Goal: Communication & Community: Answer question/provide support

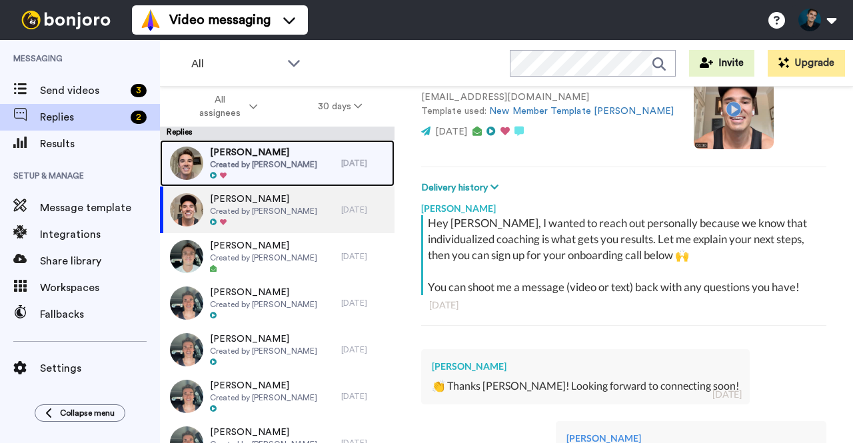
click at [253, 155] on span "[PERSON_NAME]" at bounding box center [263, 152] width 107 height 13
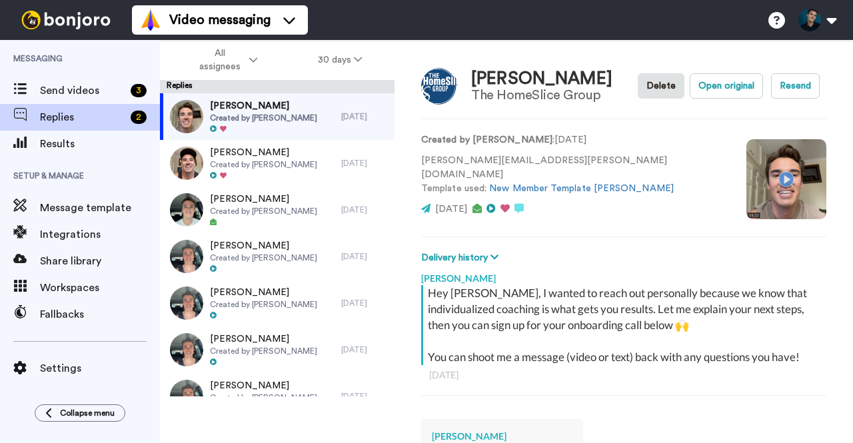
scroll to position [253, 0]
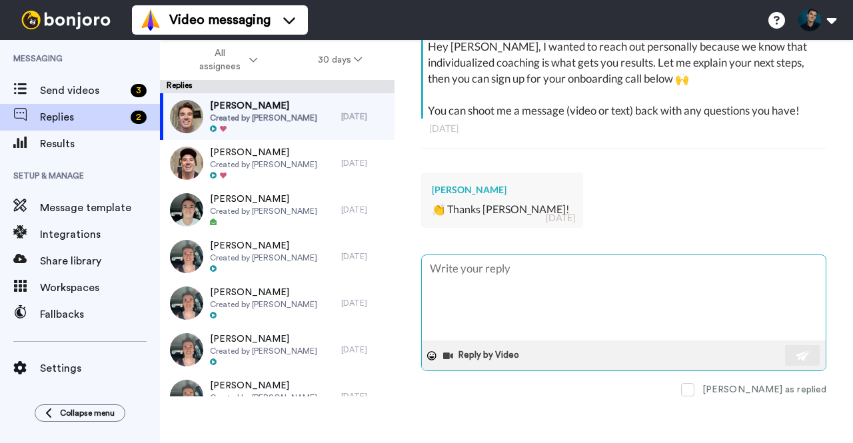
type textarea "x"
type textarea "L"
type textarea "x"
type textarea "Le"
type textarea "x"
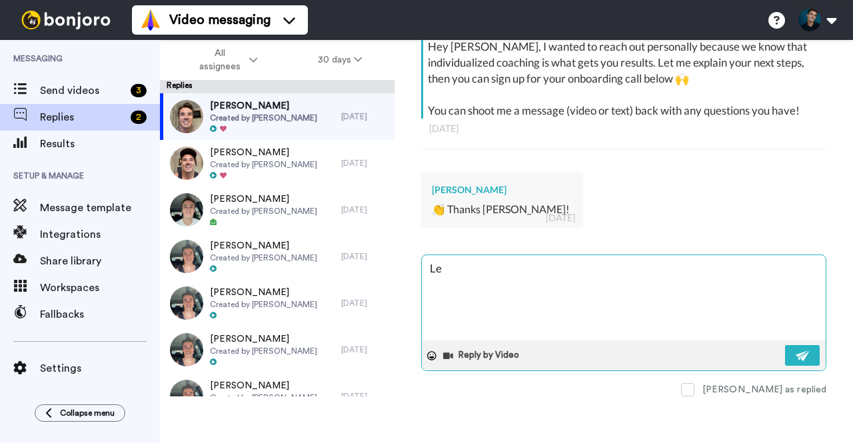
type textarea "Let"
type textarea "x"
type textarea "Let"
type textarea "x"
type textarea "Let me"
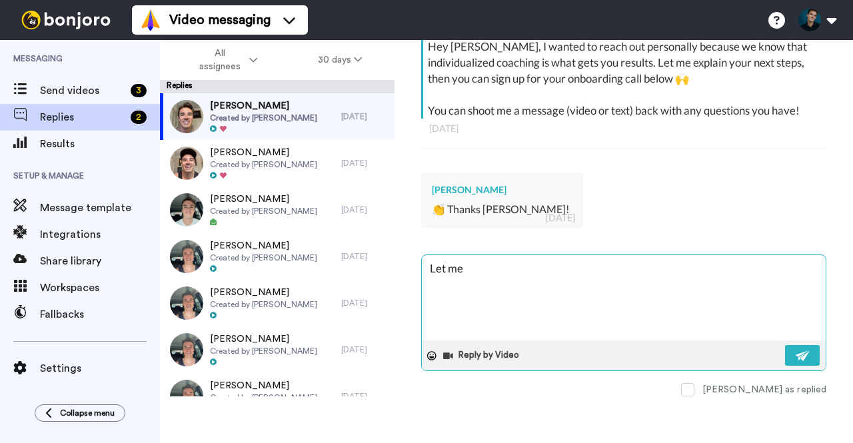
type textarea "x"
type textarea "Let me"
type textarea "x"
type textarea "Let me k"
type textarea "x"
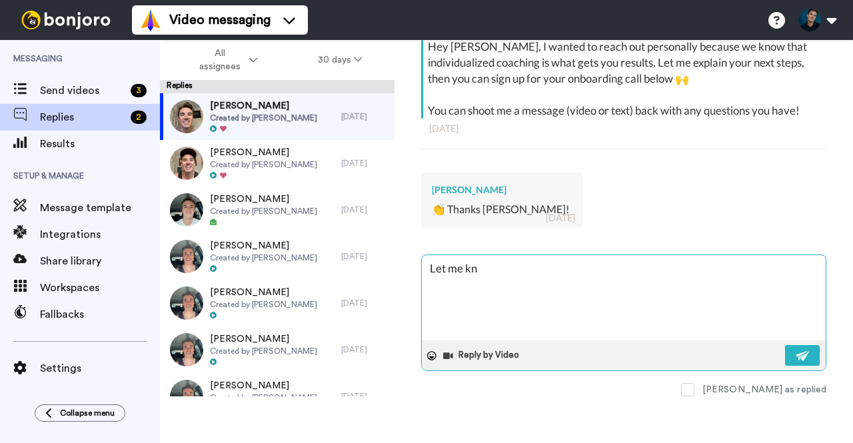
type textarea "Let me kno"
type textarea "x"
type textarea "Let me know"
type textarea "x"
type textarea "Let me know"
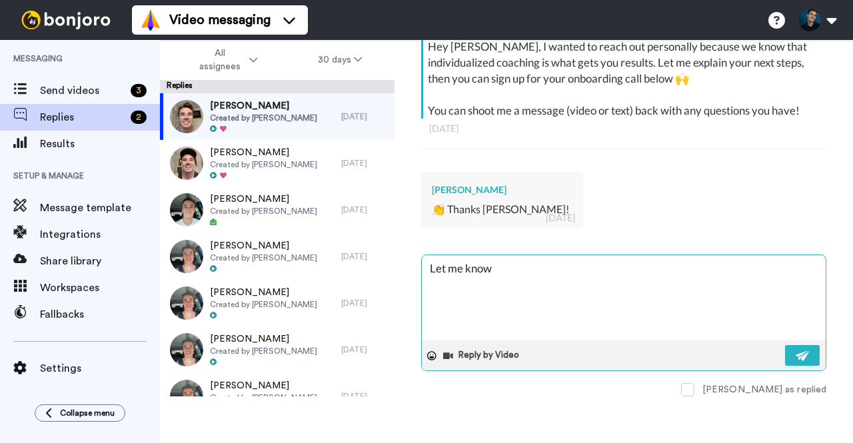
type textarea "x"
type textarea "Let me know i"
type textarea "x"
type textarea "Let me know if"
type textarea "x"
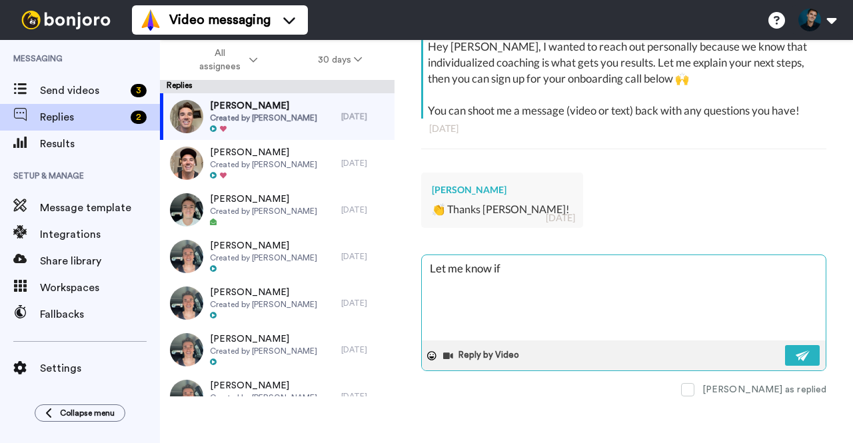
type textarea "Let me know if"
type textarea "x"
type textarea "Let me know if y"
type textarea "x"
type textarea "Let me know if yo"
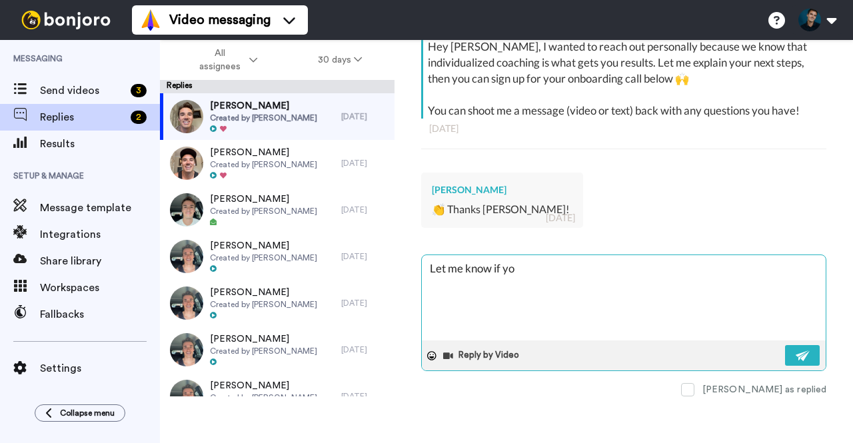
type textarea "x"
type textarea "Let me know if you"
type textarea "x"
type textarea "Let me know if you"
type textarea "x"
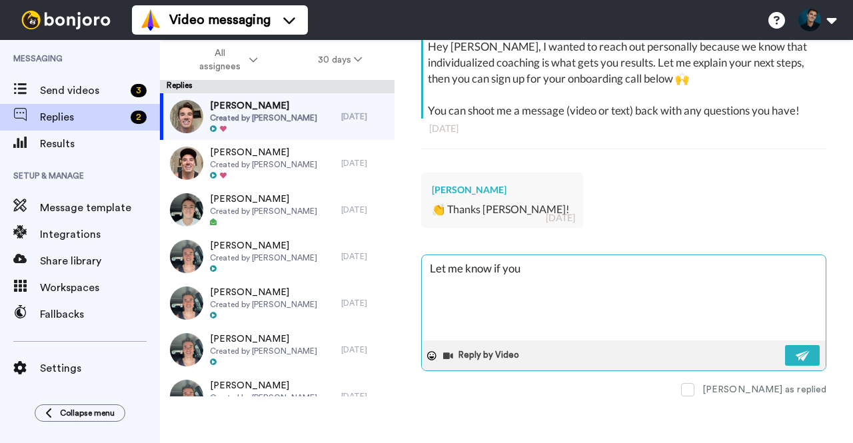
type textarea "Let me know if you h"
type textarea "x"
type textarea "Let me know if you ha"
type textarea "x"
type textarea "Let me know if you hav"
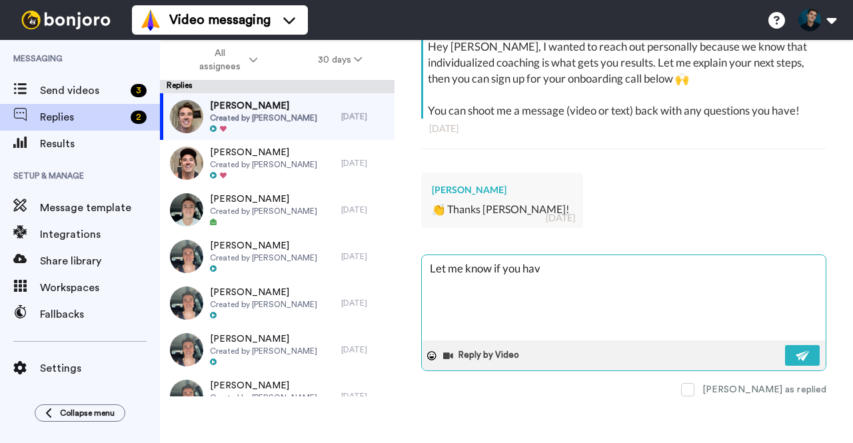
type textarea "x"
type textarea "Let me know if you have"
type textarea "x"
type textarea "Let me know if you have a"
type textarea "x"
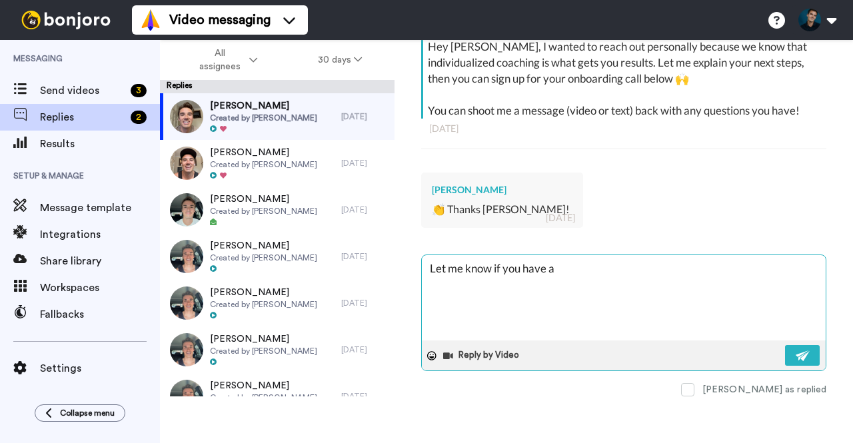
type textarea "Let me know if you have an"
type textarea "x"
type textarea "Let me know if you have any"
type textarea "x"
type textarea "Let me know if you have any"
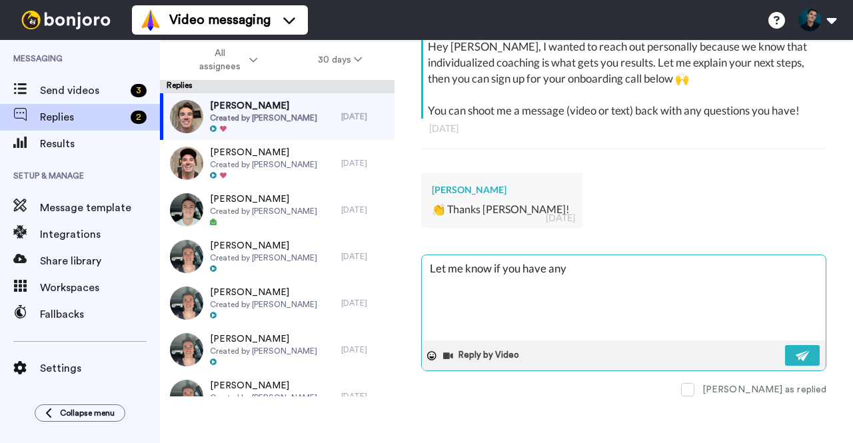
type textarea "x"
type textarea "Let me know if you have any q"
type textarea "x"
type textarea "Let me know if you have any que"
type textarea "x"
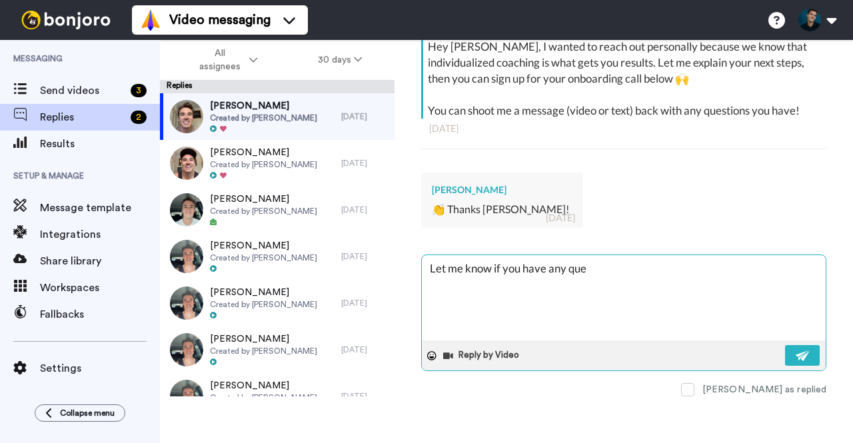
type textarea "Let me know if you have any ques"
type textarea "x"
type textarea "Let me know if you have any quesi"
type textarea "x"
type textarea "Let me know if you have any quesit"
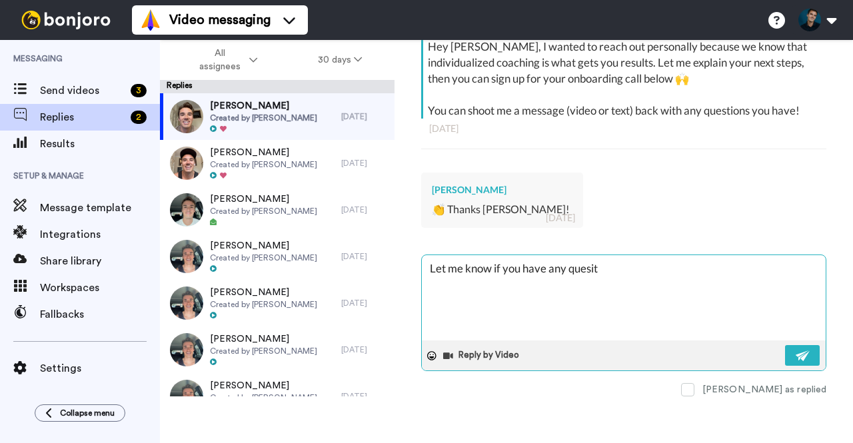
type textarea "x"
type textarea "Let me know if you have any quesito"
type textarea "x"
type textarea "Let me know if you have any quesiton"
type textarea "x"
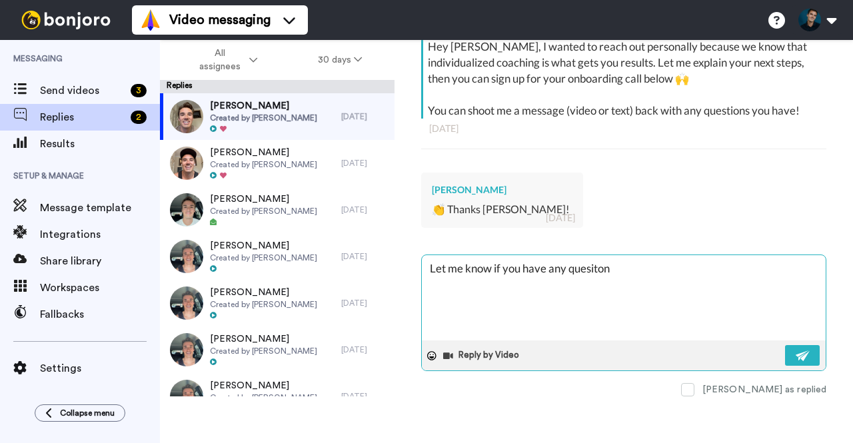
type textarea "Let me know if you have any quesito"
type textarea "x"
type textarea "Let me know if you have any quesit"
type textarea "x"
type textarea "Let me know if you have any quesi"
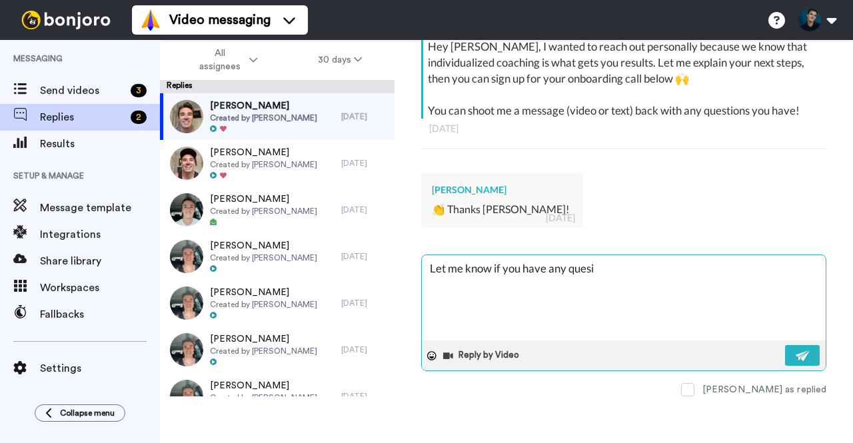
type textarea "x"
type textarea "Let me know if you have any ques"
type textarea "x"
type textarea "Let me know if you have any questi"
type textarea "x"
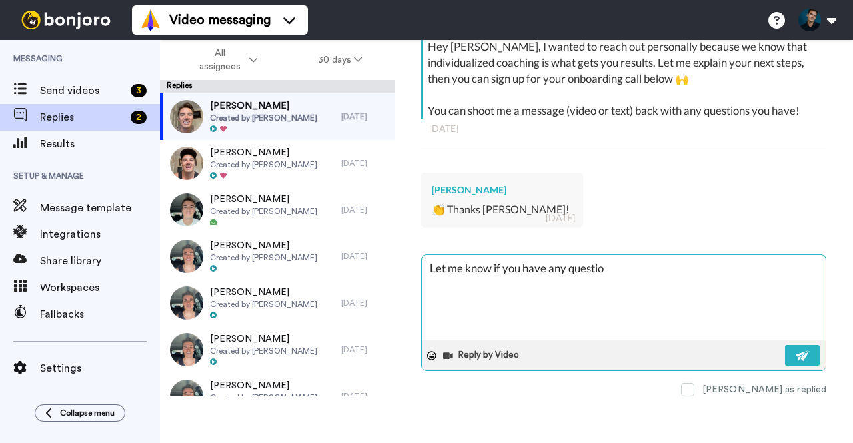
type textarea "Let me know if you have any question"
type textarea "x"
type textarea "Let me know if you have any questions"
type textarea "x"
type textarea "Let me know if you have any questions"
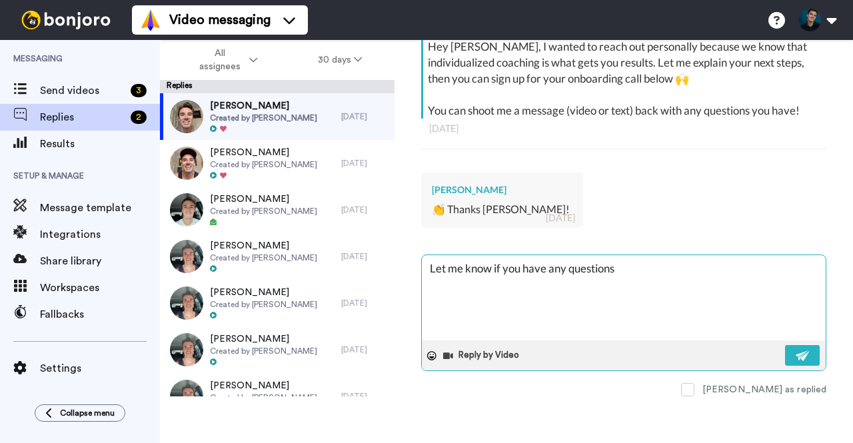
type textarea "x"
type textarea "Let me know if you have any questions h"
type textarea "x"
type textarea "Let me know if you have any questions"
type textarea "x"
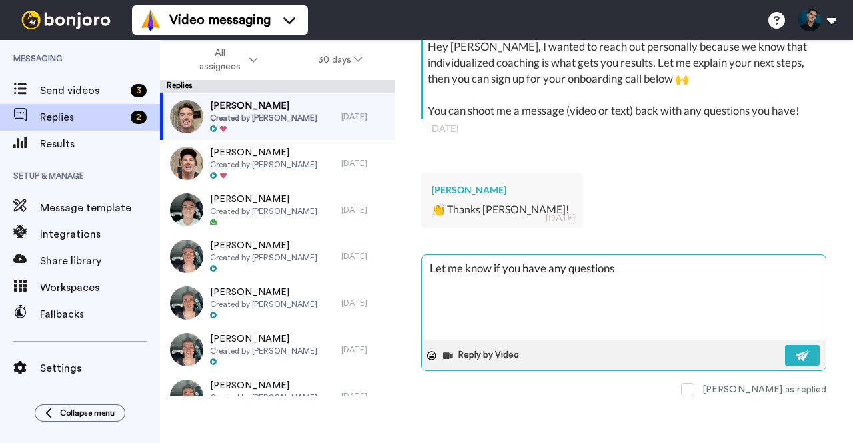
type textarea "Let me know if you have any questions a"
type textarea "x"
type textarea "Let me know if you have any questions as"
type textarea "x"
type textarea "Let me know if you have any questions as"
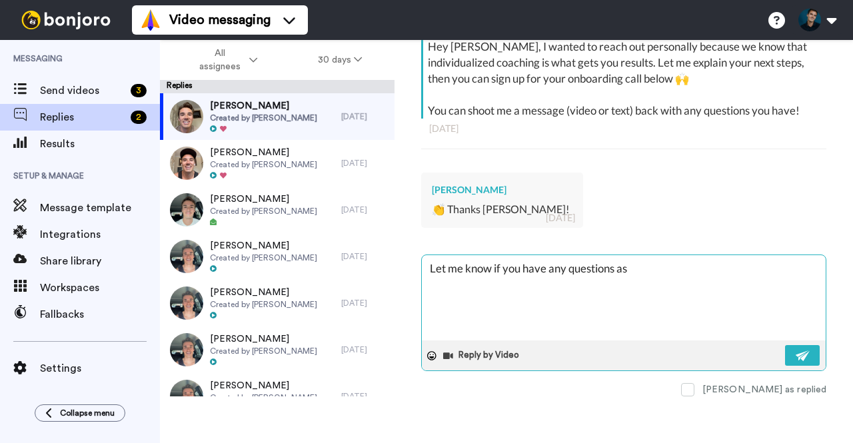
type textarea "x"
type textarea "Let me know if you have any questions as y"
type textarea "x"
type textarea "Let me know if you have any questions as yo"
type textarea "x"
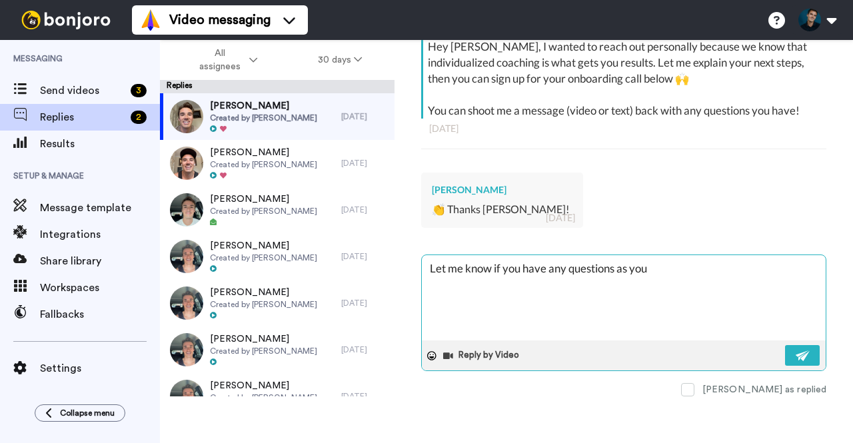
type textarea "Let me know if you have any questions as you"
type textarea "x"
type textarea "Let me know if you have any questions as you c"
type textarea "x"
type textarea "Let me know if you have any questions as you co"
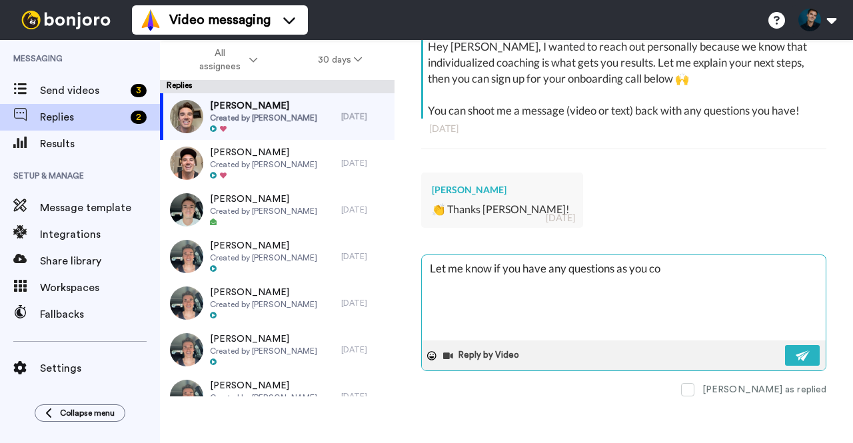
type textarea "x"
type textarea "Let me know if you have any questions as you con"
type textarea "x"
type textarea "Let me know if you have any questions as you cont"
type textarea "x"
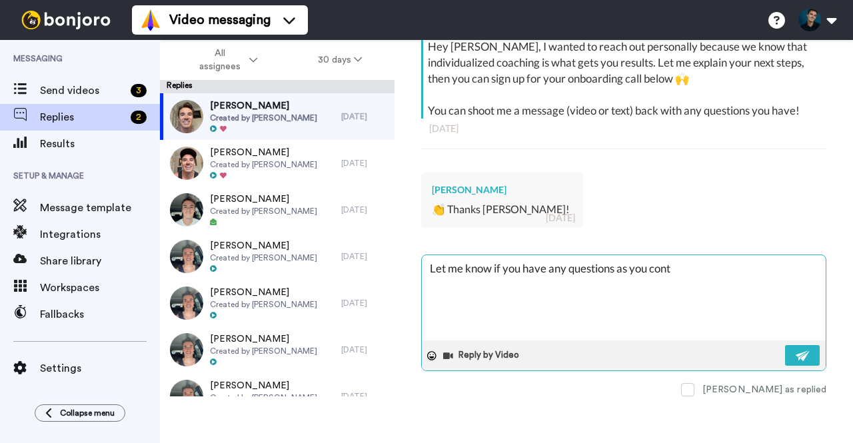
type textarea "Let me know if you have any questions as you conti"
type textarea "x"
type textarea "Let me know if you have any questions as you contin"
type textarea "x"
type textarea "Let me know if you have any questions as you continu"
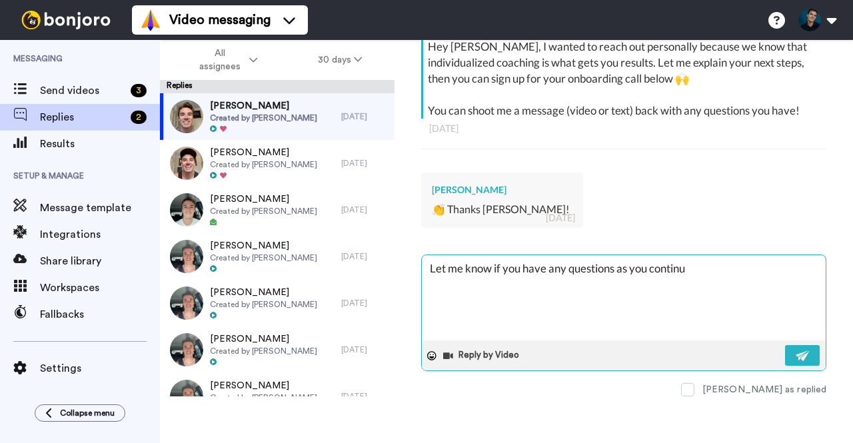
type textarea "x"
type textarea "Let me know if you have any questions as you continue"
type textarea "x"
type textarea "Let me know if you have any questions as you continue"
type textarea "x"
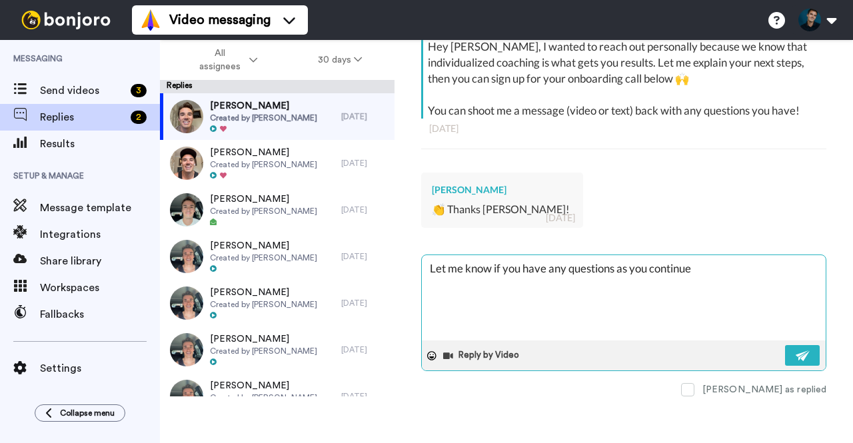
type textarea "Let me know if you have any questions as you continue t"
type textarea "x"
type textarea "Let me know if you have any questions as you continue to"
type textarea "x"
type textarea "Let me know if you have any questions as you continue to"
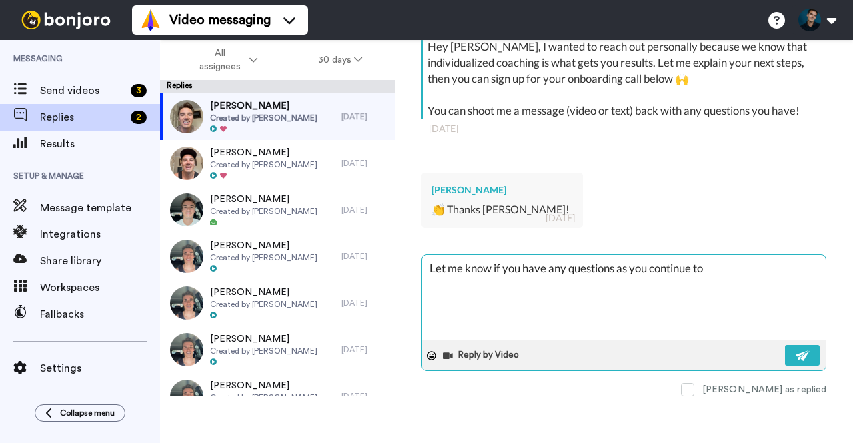
type textarea "x"
type textarea "Let me know if you have any questions as you continue to n"
type textarea "x"
type textarea "Let me know if you have any questions as you continue to na"
type textarea "x"
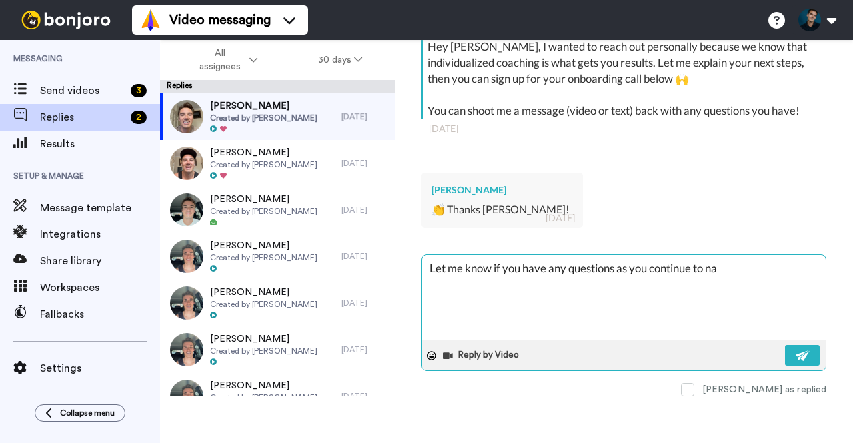
type textarea "Let me know if you have any questions as you continue to nav"
type textarea "x"
type textarea "Let me know if you have any questions as you continue to navig"
type textarea "x"
type textarea "Let me know if you have any questions as you continue to naviga"
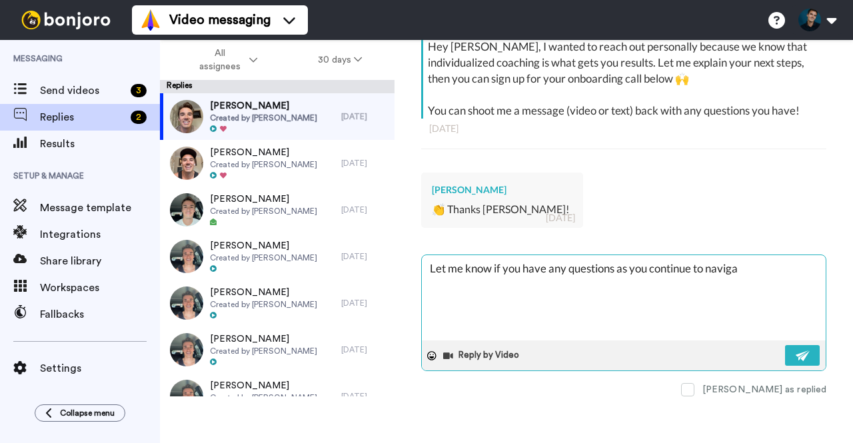
type textarea "x"
type textarea "Let me know if you have any questions as you continue to navigat"
type textarea "x"
type textarea "Let me know if you have any questions as you continue to navigate"
type textarea "x"
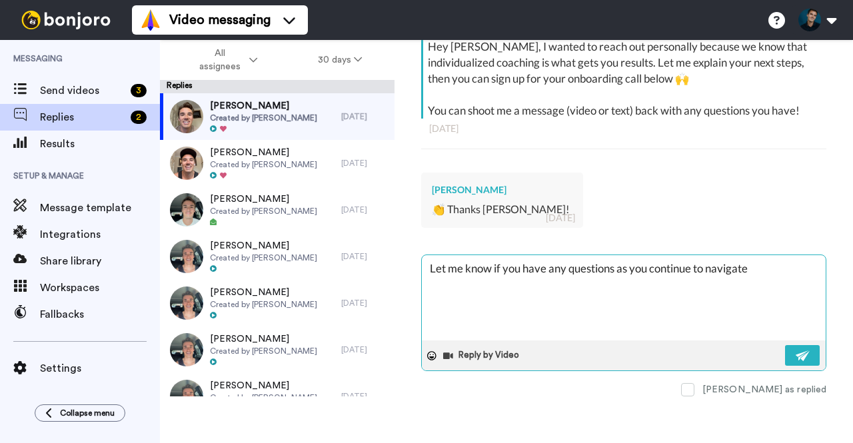
type textarea "Let me know if you have any questions as you continue to navigate"
type textarea "x"
type textarea "Let me know if you have any questions as you continue to navigate t"
type textarea "x"
type textarea "Let me know if you have any questions as you continue to navigate th"
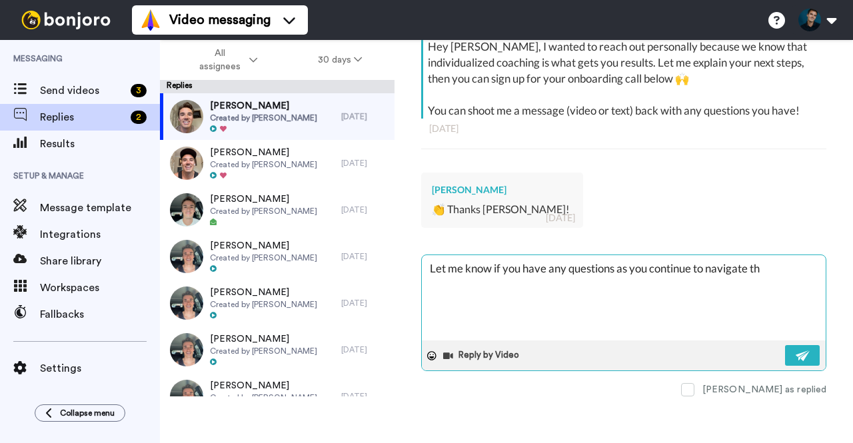
type textarea "x"
type textarea "Let me know if you have any questions as you continue to navigate the"
type textarea "x"
type textarea "Let me know if you have any questions as you continue to navigate the a"
type textarea "x"
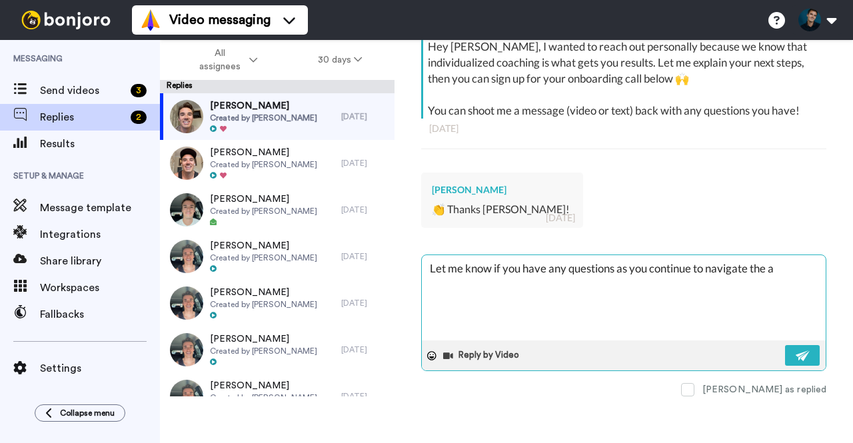
type textarea "Let me know if you have any questions as you continue to navigate the ap"
type textarea "x"
type textarea "Let me know if you have any questions as you continue to navigate the app"
type textarea "x"
type textarea "Let me know if you have any questions as you continue to navigate the app!"
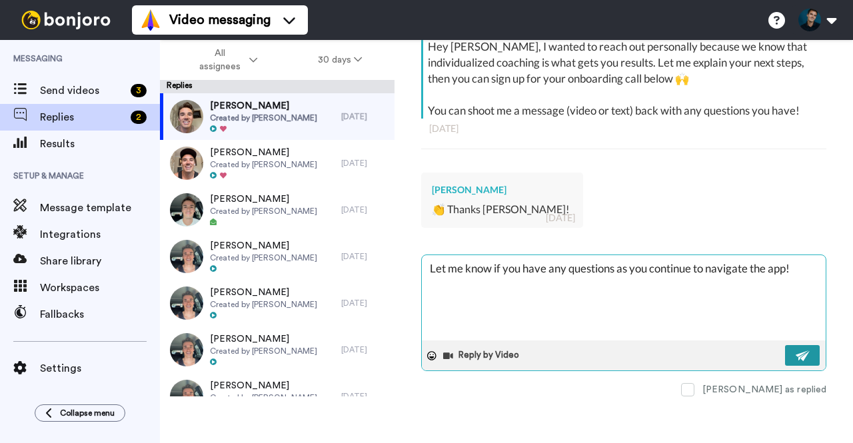
click at [795, 352] on img at bounding box center [802, 355] width 15 height 11
type textarea "x"
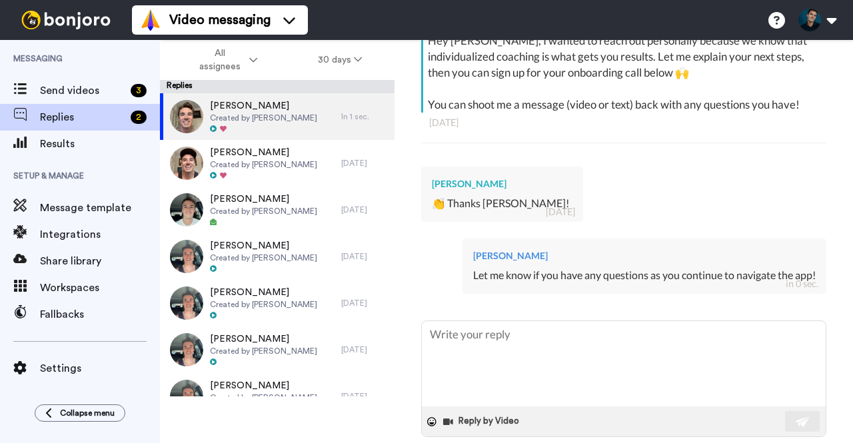
scroll to position [324, 0]
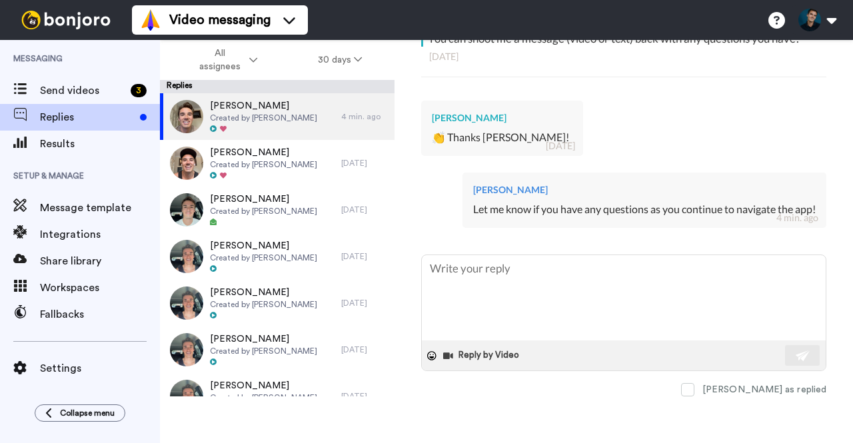
type textarea "x"
